Goal: Find specific page/section: Find specific page/section

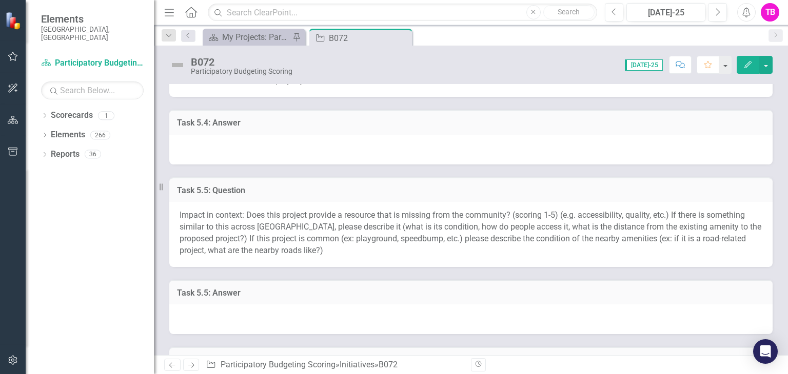
scroll to position [686, 0]
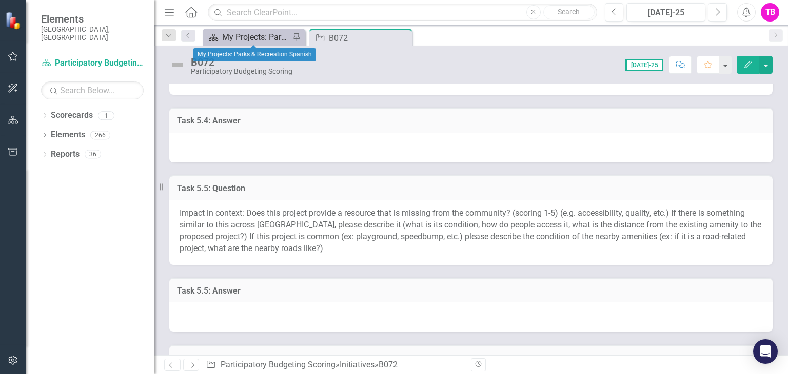
click at [259, 40] on div "My Projects: Parks & Recreation Spanish" at bounding box center [256, 37] width 68 height 13
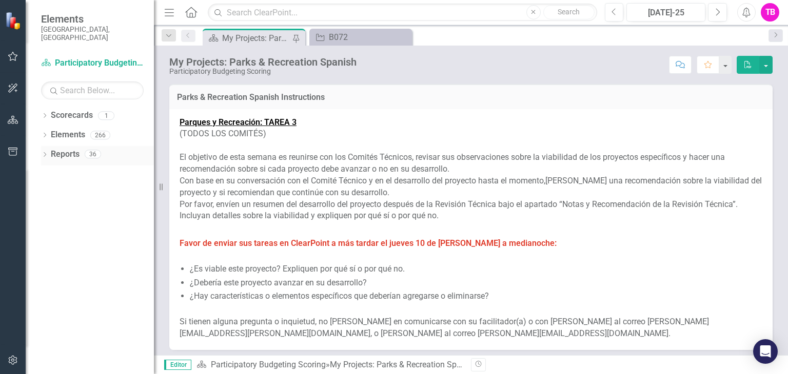
click at [47, 153] on icon "Dropdown" at bounding box center [44, 156] width 7 height 6
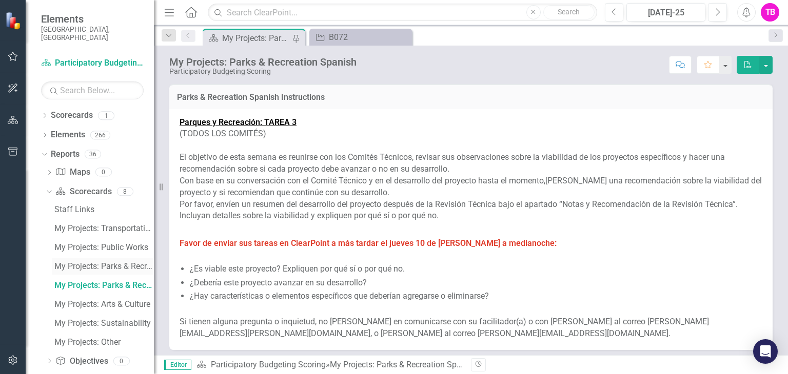
click at [119, 262] on div "My Projects: Parks & Recreation" at bounding box center [103, 266] width 99 height 9
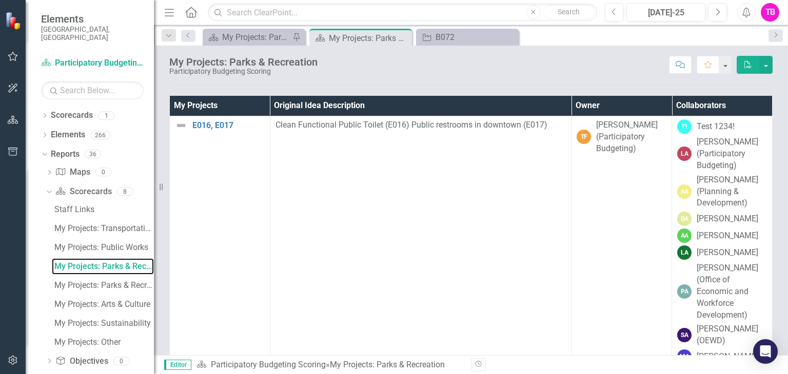
scroll to position [559, 0]
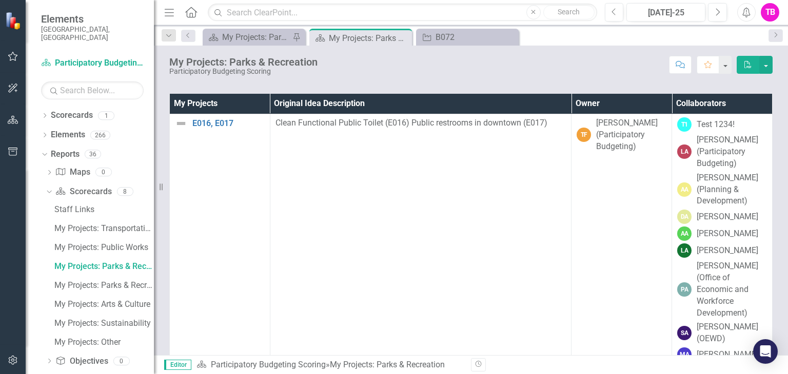
click at [593, 114] on th "Owner" at bounding box center [621, 104] width 100 height 20
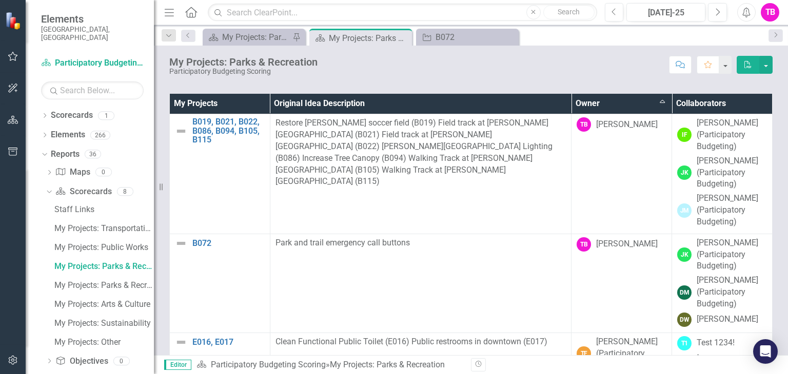
click at [593, 114] on th "Owner Sort Ascending" at bounding box center [621, 104] width 100 height 20
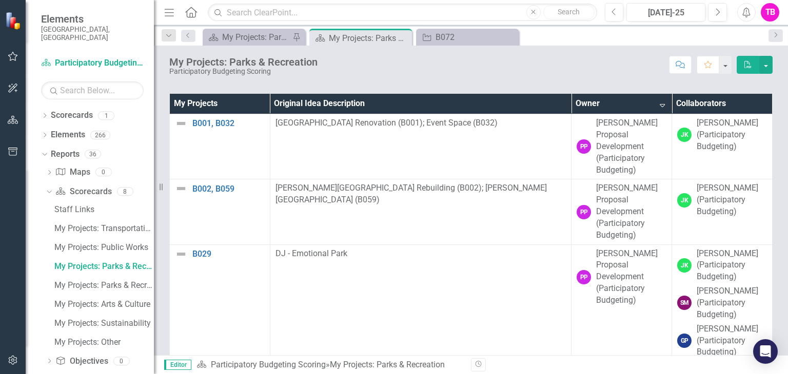
click at [593, 114] on th "Owner Sort Descending" at bounding box center [621, 104] width 100 height 20
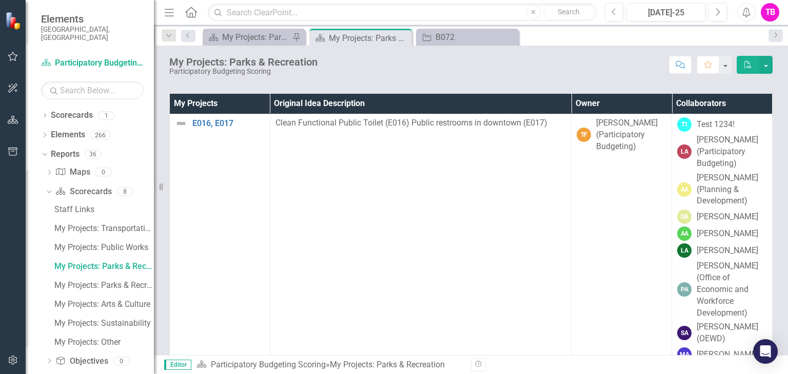
click at [628, 114] on th "Owner" at bounding box center [621, 104] width 100 height 20
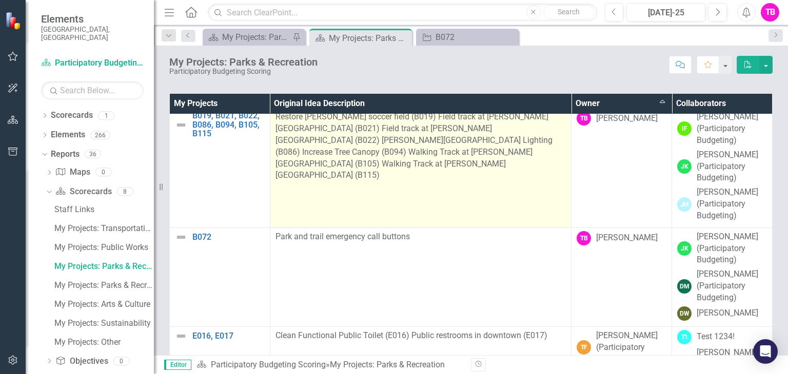
scroll to position [0, 0]
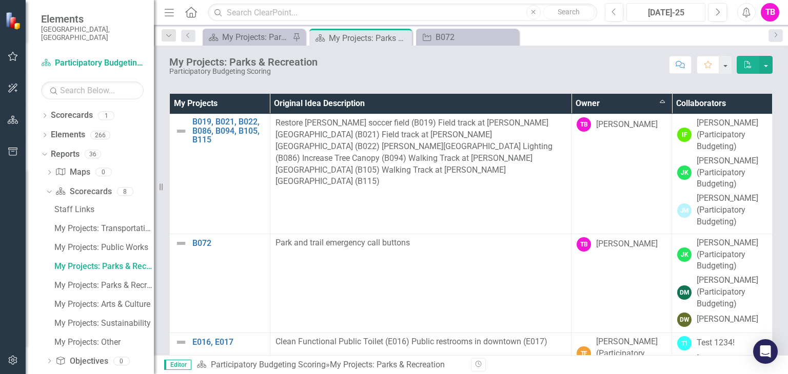
click at [663, 12] on div "[DATE]-25" at bounding box center [666, 13] width 72 height 12
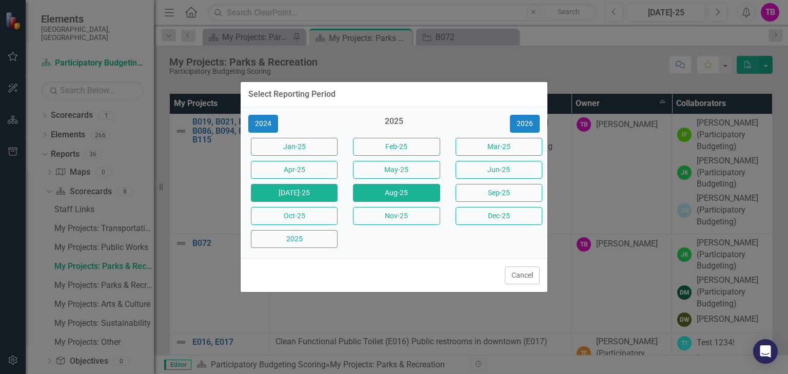
click at [378, 192] on button "Aug-25" at bounding box center [396, 193] width 87 height 18
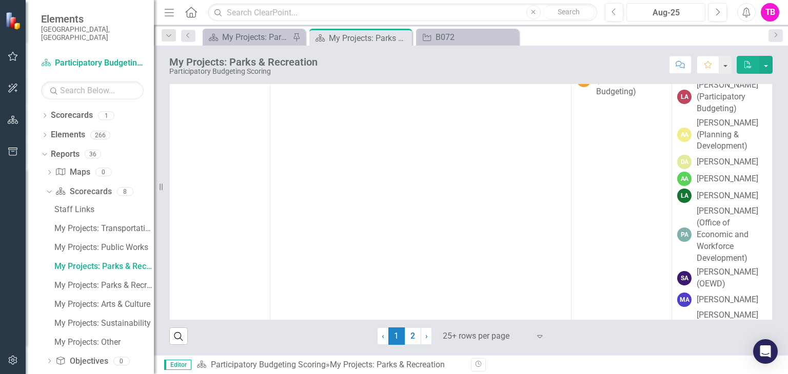
scroll to position [521, 0]
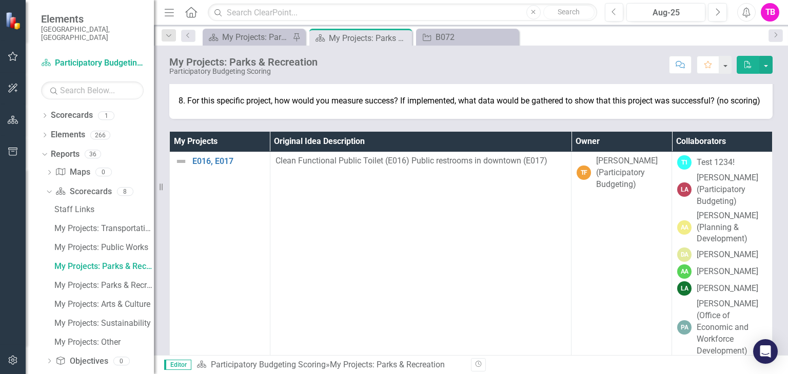
click at [587, 152] on th "Owner" at bounding box center [621, 142] width 100 height 20
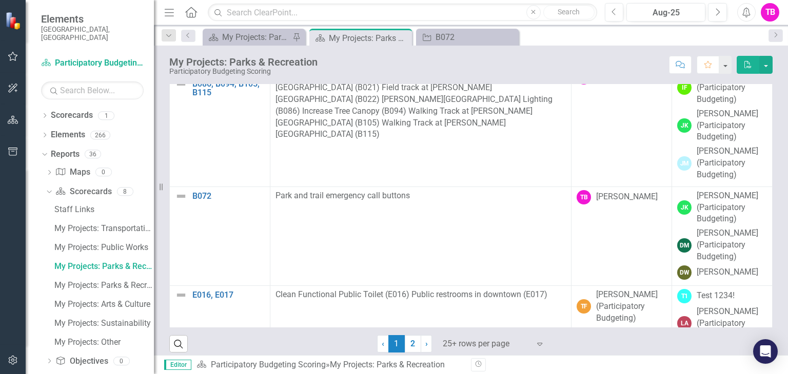
scroll to position [609, 0]
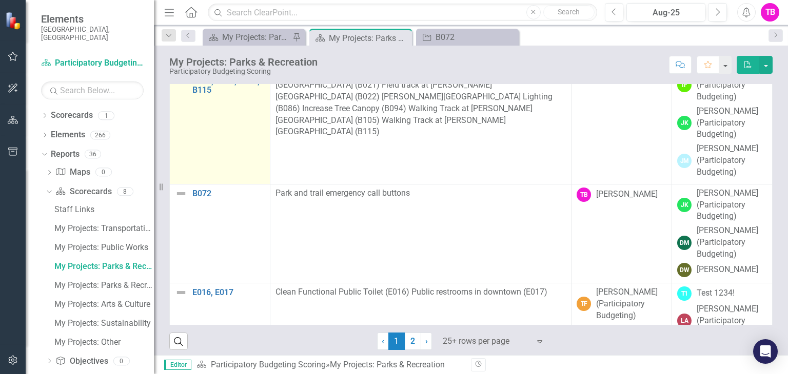
click at [203, 159] on td "B019, B021, B022, B086, B094, B105, B115 Edit Edit Initiative Link Open Element" at bounding box center [220, 125] width 100 height 120
click at [210, 95] on link "B019, B021, B022, B086, B094, B105, B115" at bounding box center [228, 81] width 72 height 27
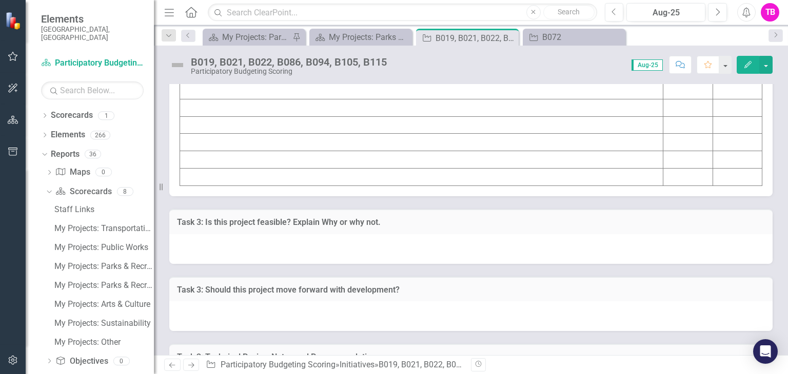
scroll to position [7334, 0]
click at [692, 118] on td at bounding box center [688, 108] width 50 height 17
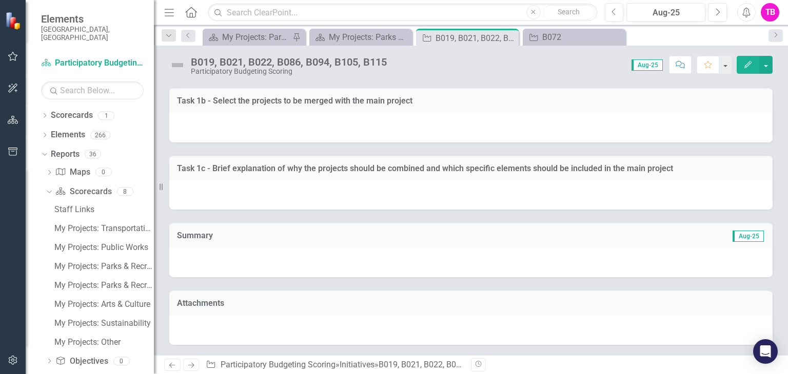
scroll to position [8330, 0]
